Goal: Information Seeking & Learning: Learn about a topic

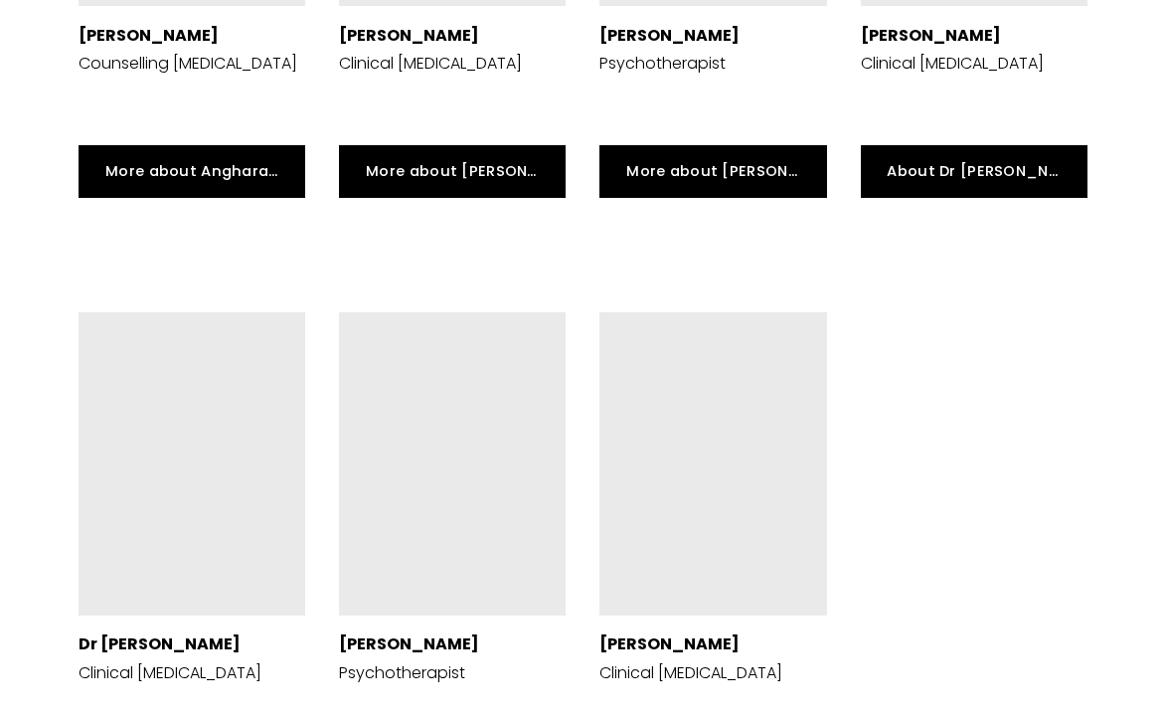
scroll to position [4698, 0]
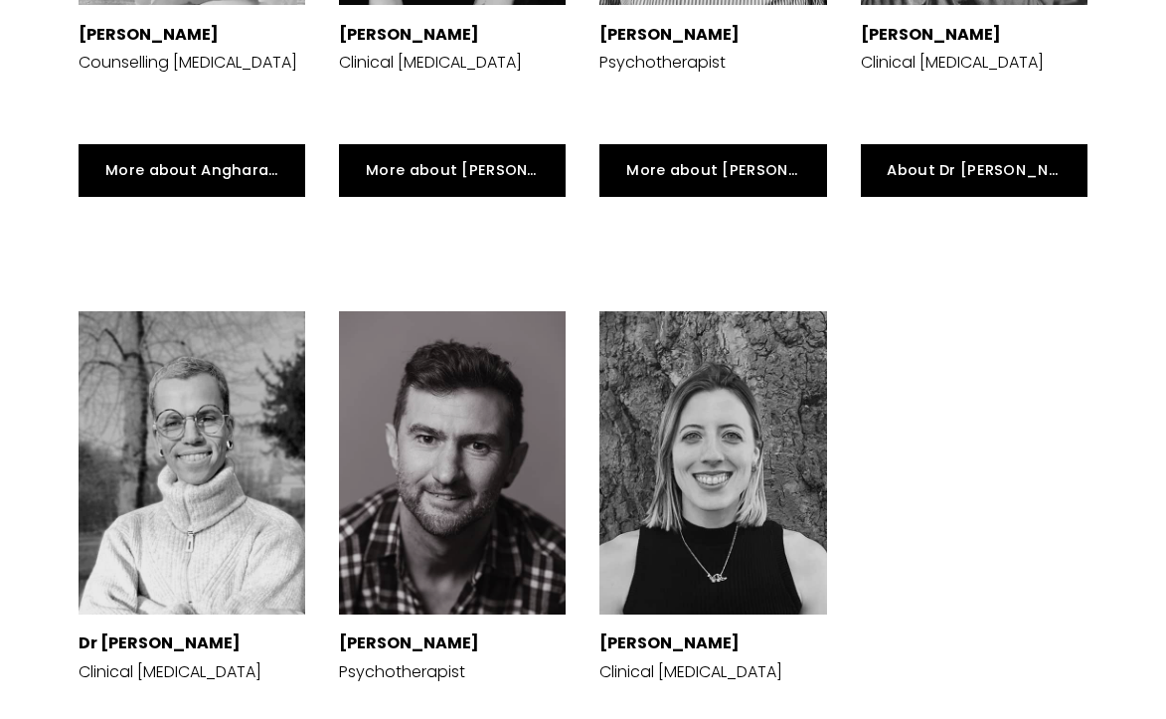
click at [212, 411] on div at bounding box center [192, 462] width 227 height 302
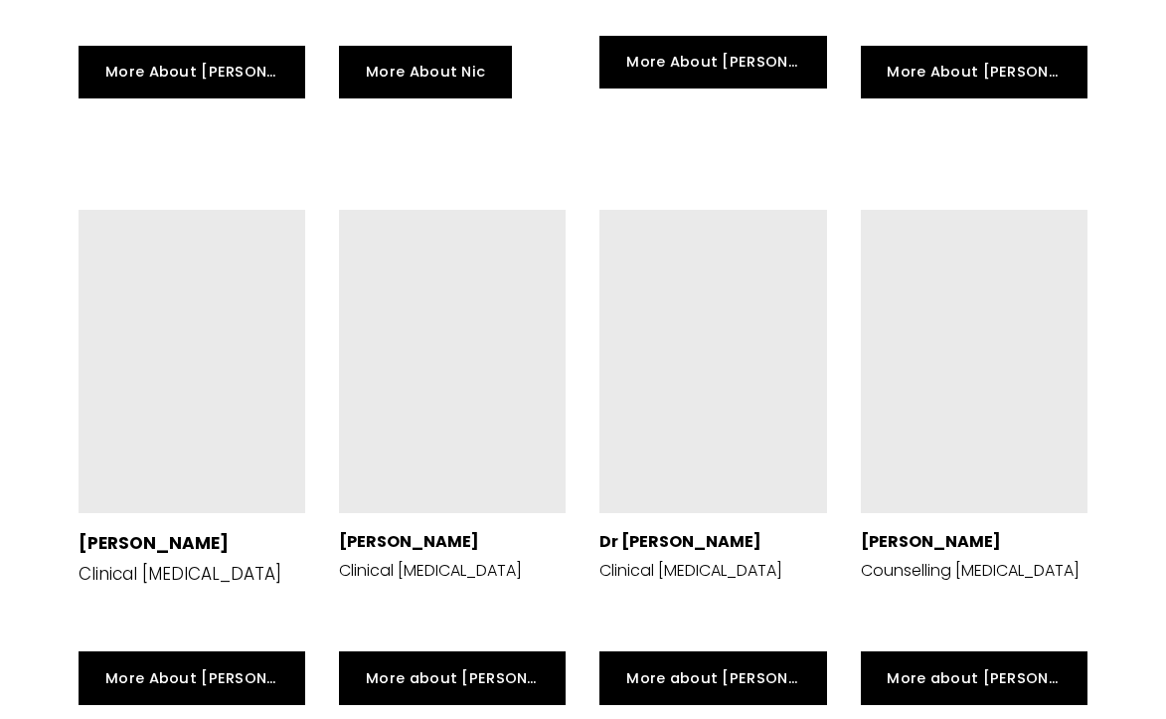
scroll to position [3570, 0]
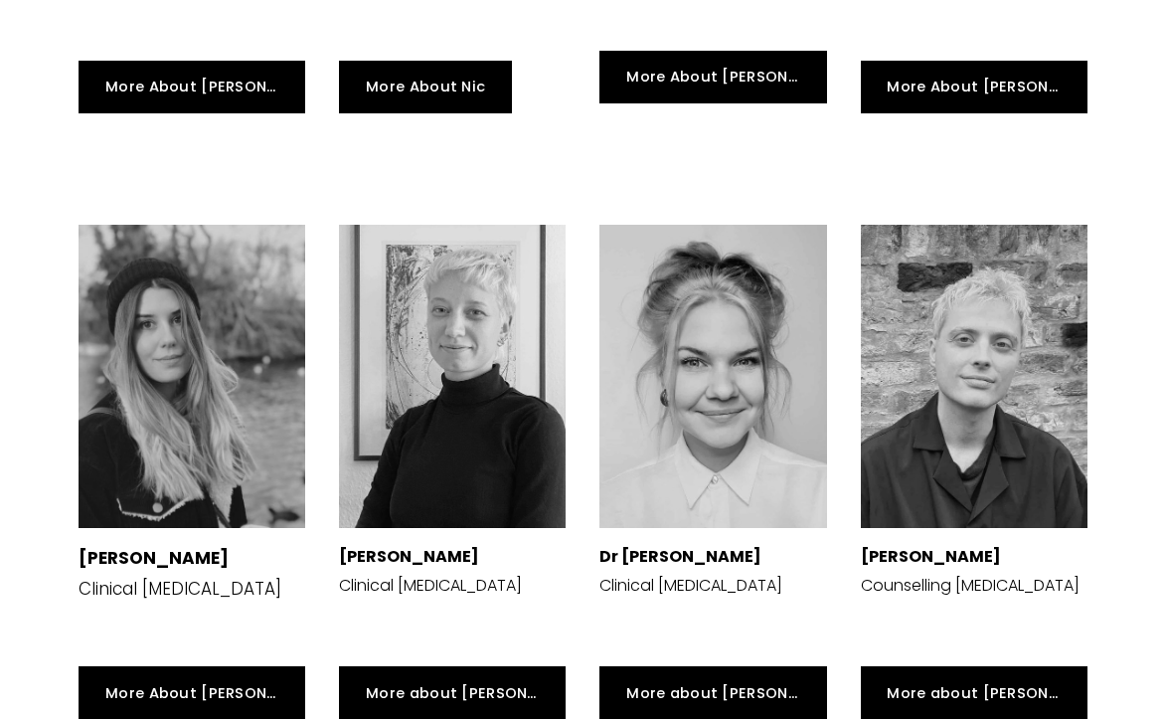
click at [938, 316] on div at bounding box center [974, 376] width 227 height 302
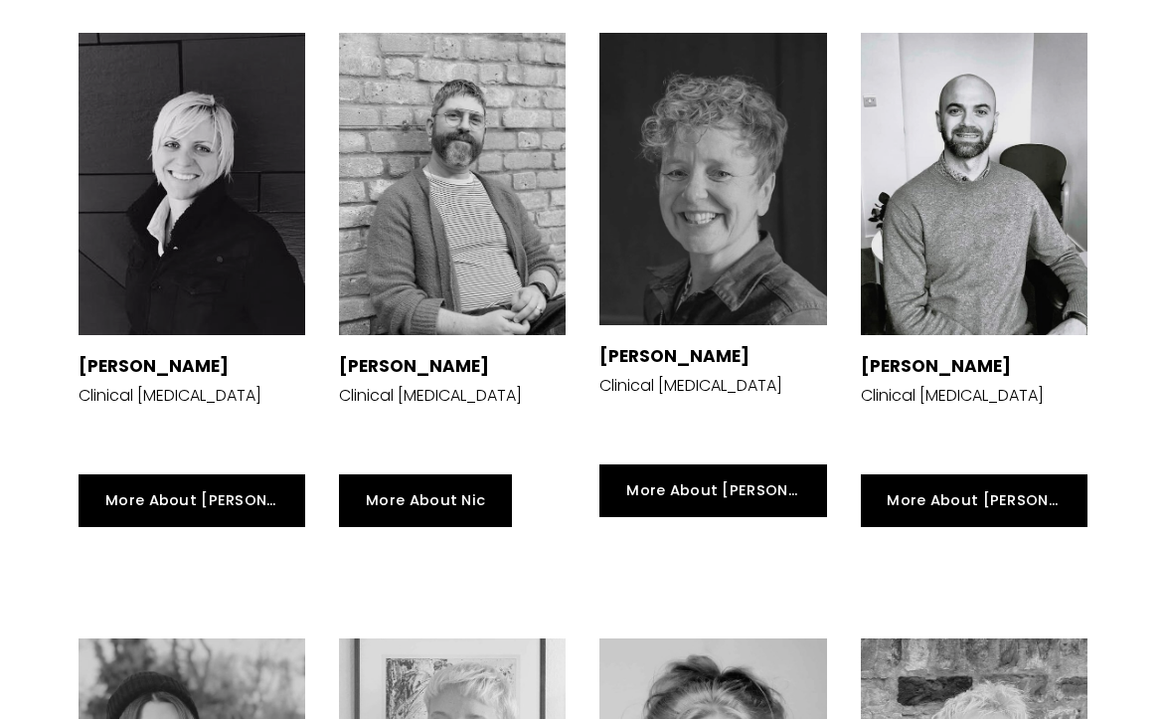
scroll to position [2844, 0]
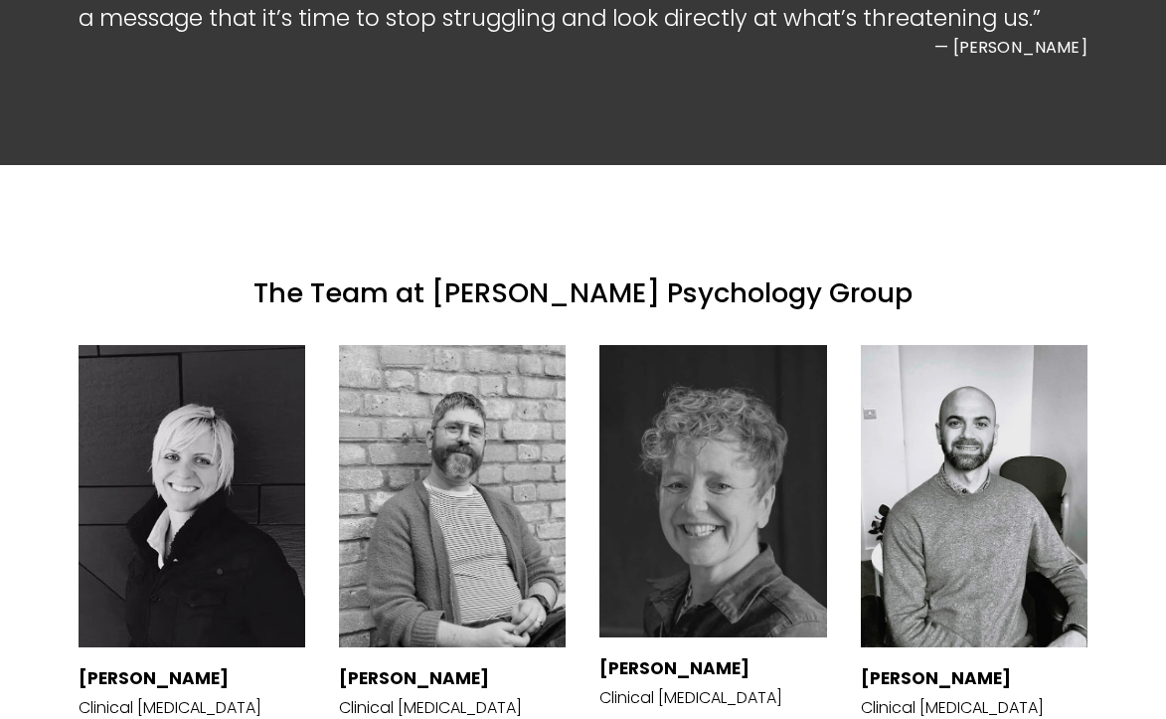
click at [925, 527] on div at bounding box center [974, 496] width 227 height 302
click at [419, 401] on div at bounding box center [452, 496] width 227 height 302
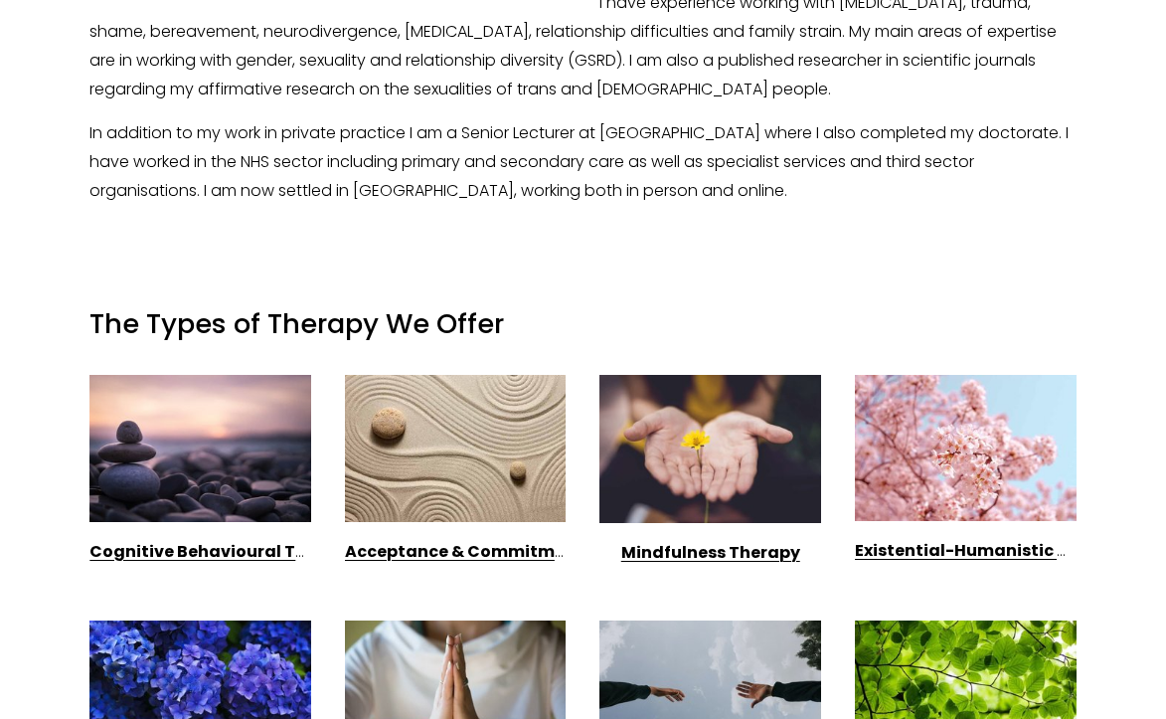
scroll to position [1024, 0]
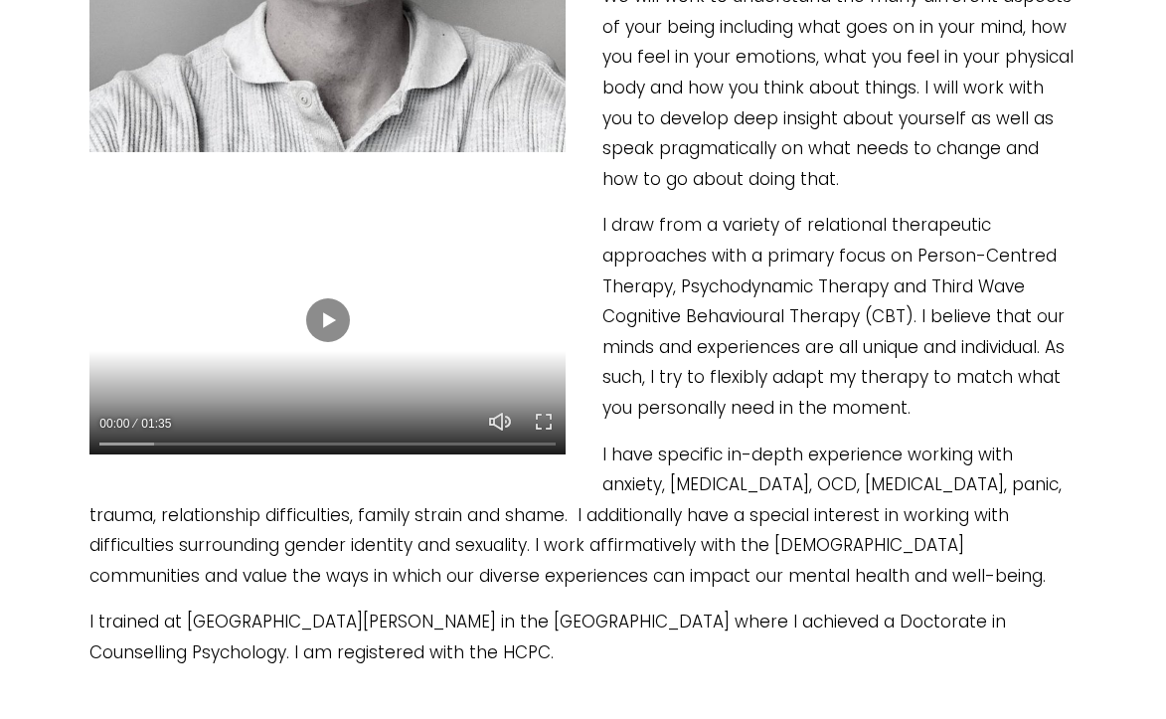
scroll to position [928, 0]
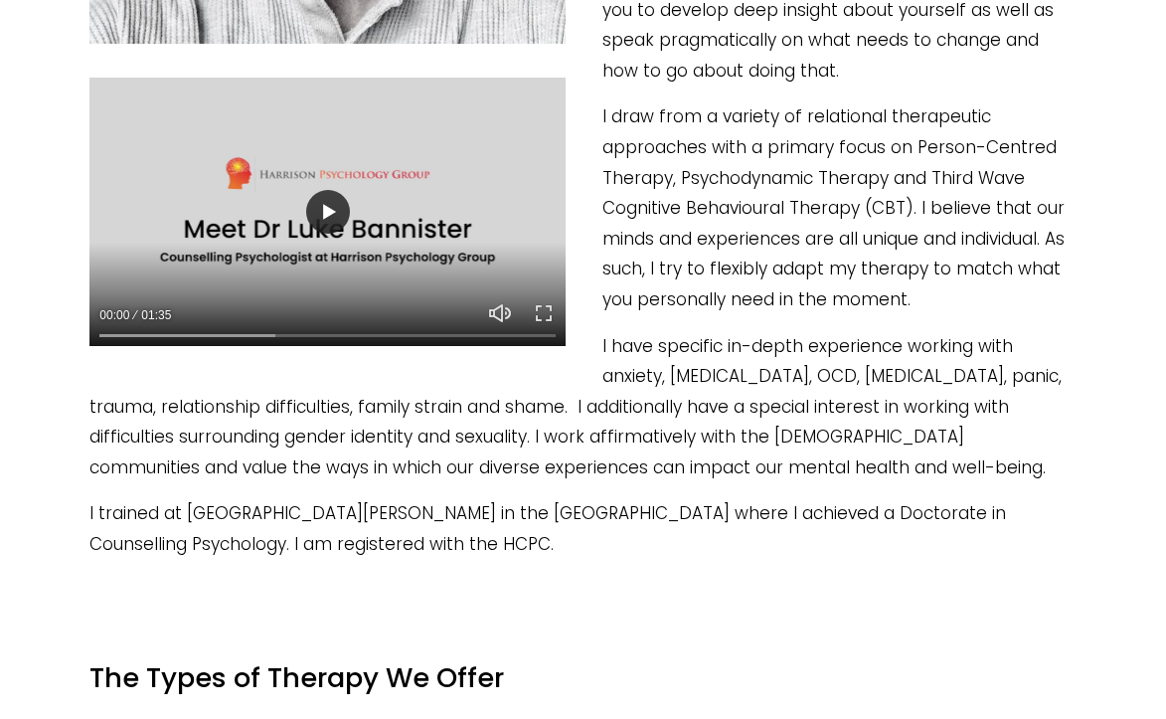
click at [340, 200] on button "Play" at bounding box center [328, 212] width 44 height 44
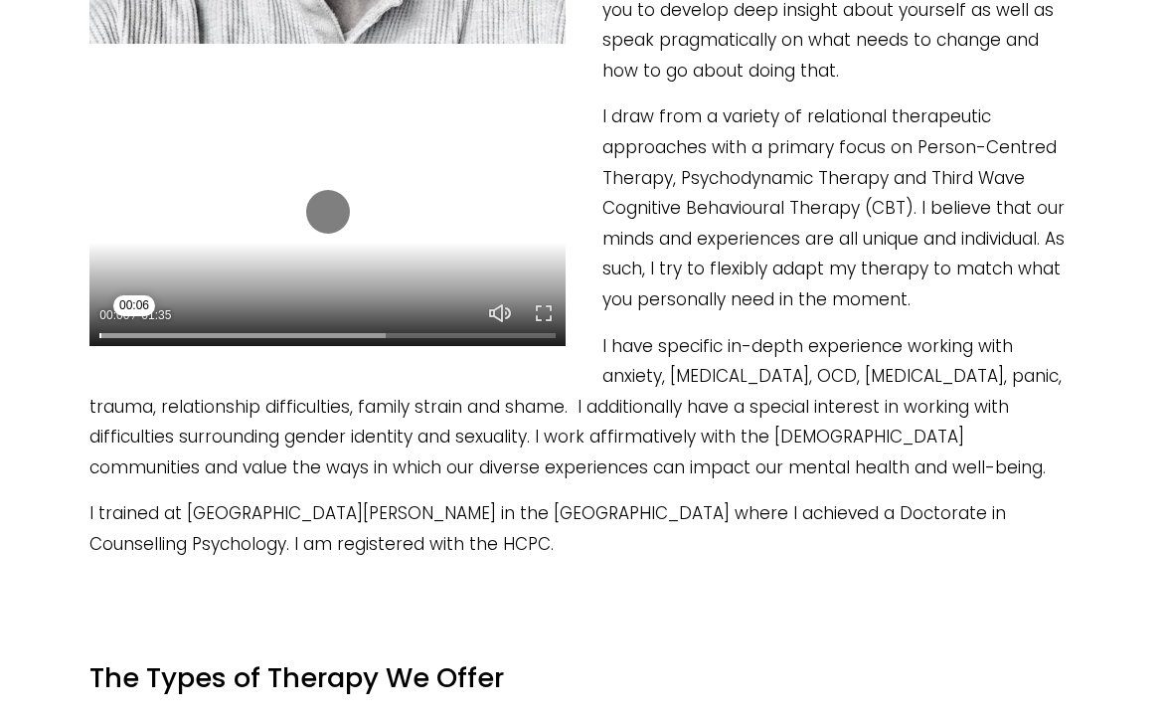
click at [128, 331] on input "Seek" at bounding box center [327, 335] width 456 height 14
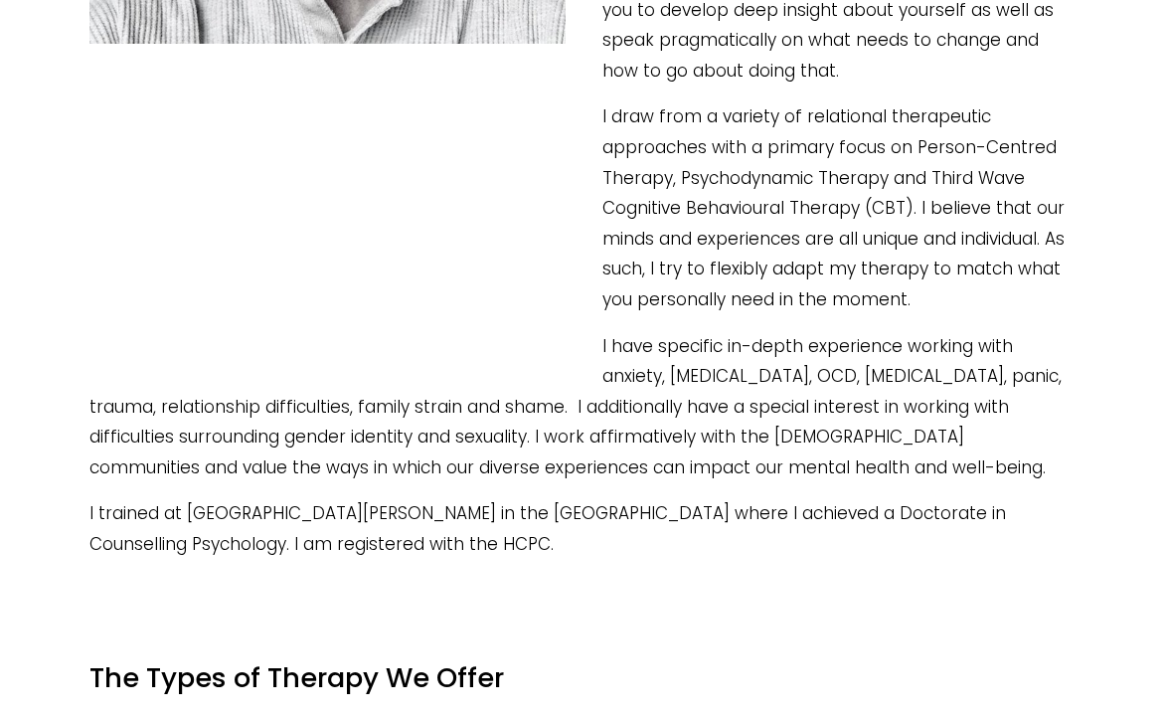
type input "7.71"
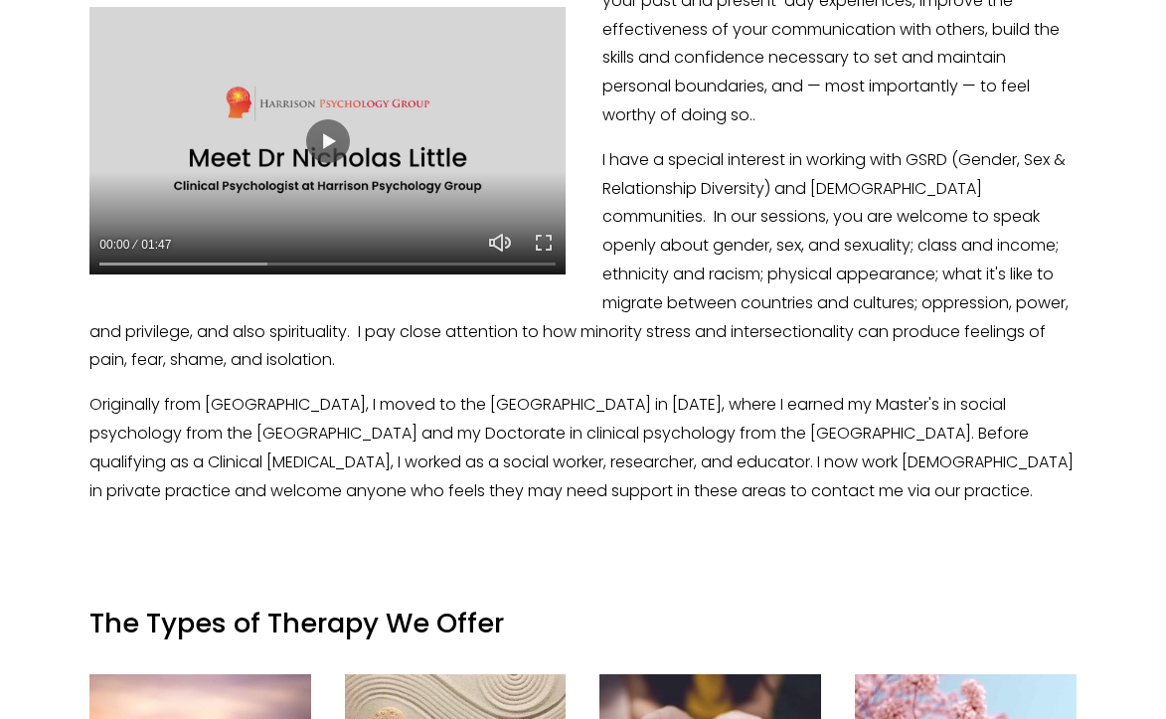
scroll to position [1122, 0]
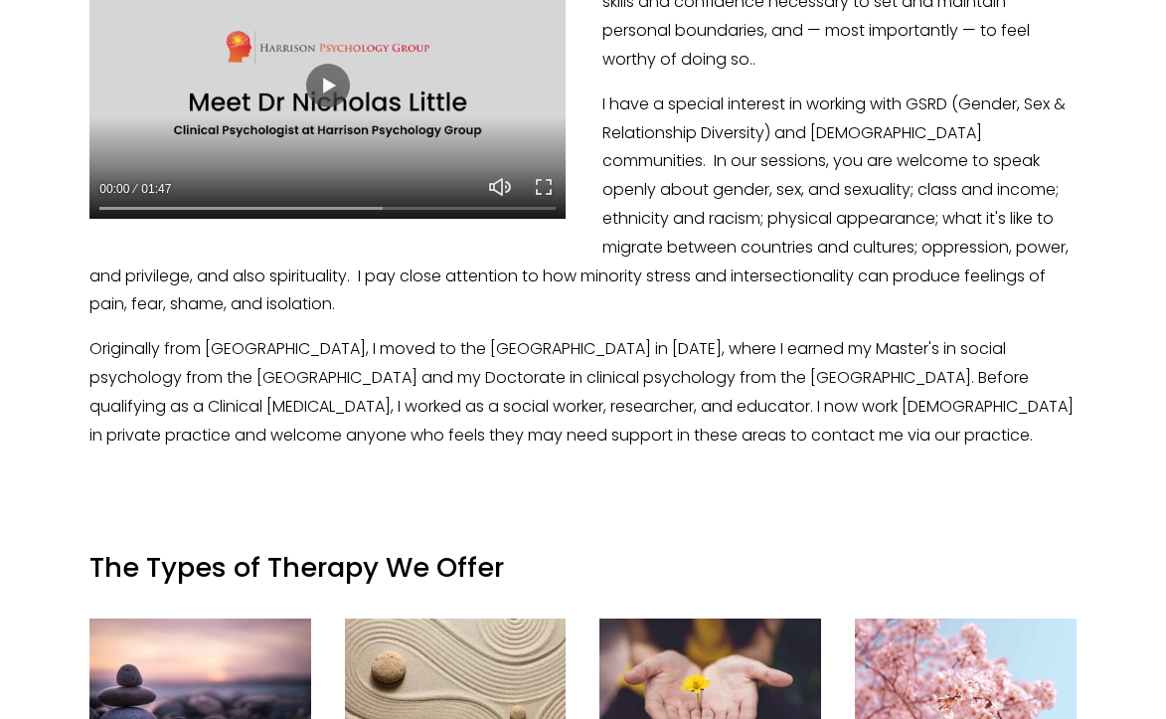
click at [319, 62] on div at bounding box center [327, 85] width 476 height 268
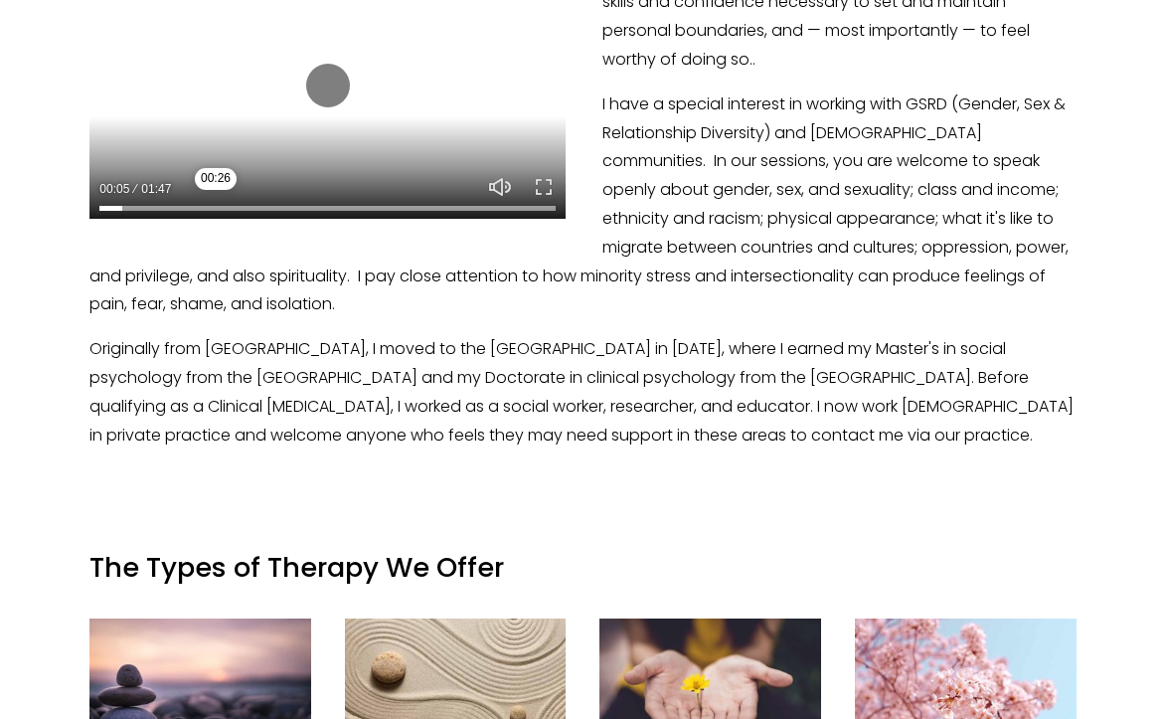
click at [216, 206] on input "Seek" at bounding box center [327, 209] width 456 height 14
click at [345, 212] on input "Seek" at bounding box center [327, 209] width 456 height 14
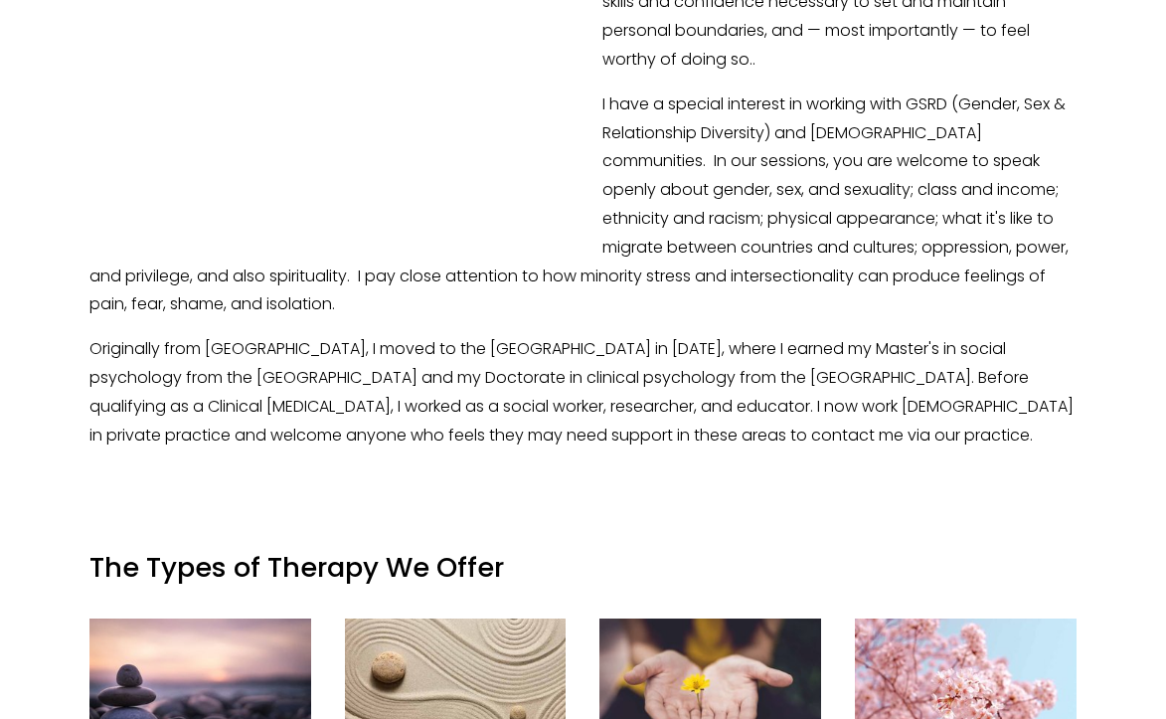
type input "64.66"
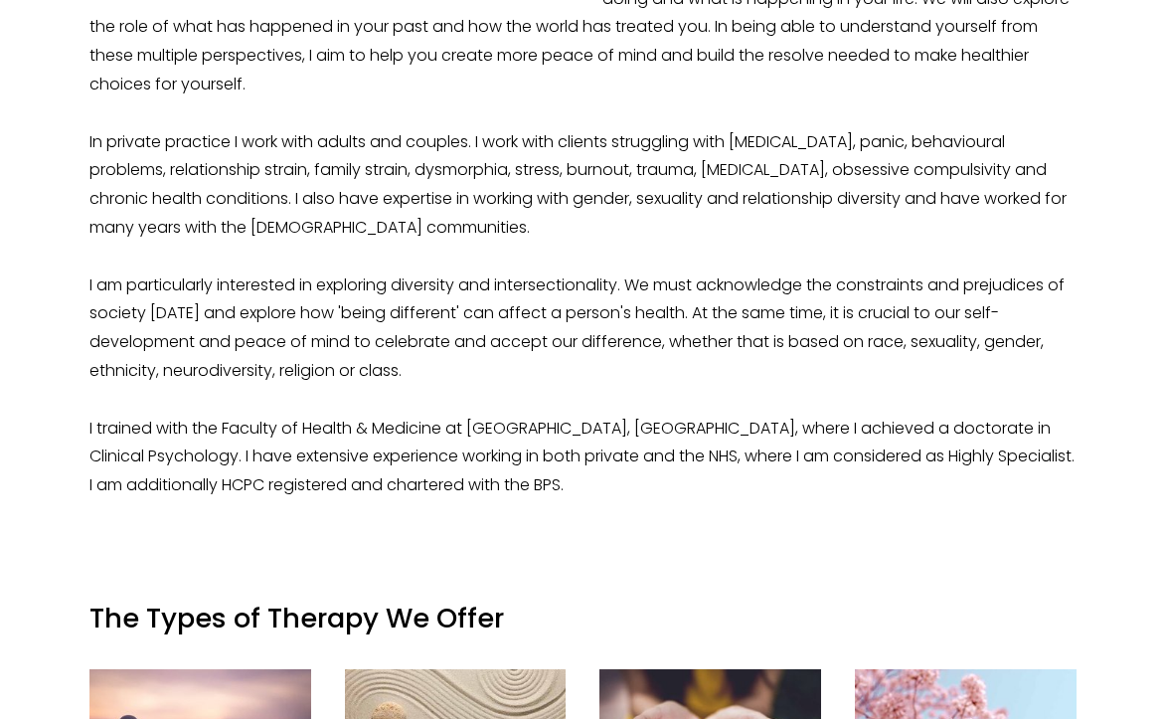
scroll to position [1071, 0]
